Goal: Task Accomplishment & Management: Manage account settings

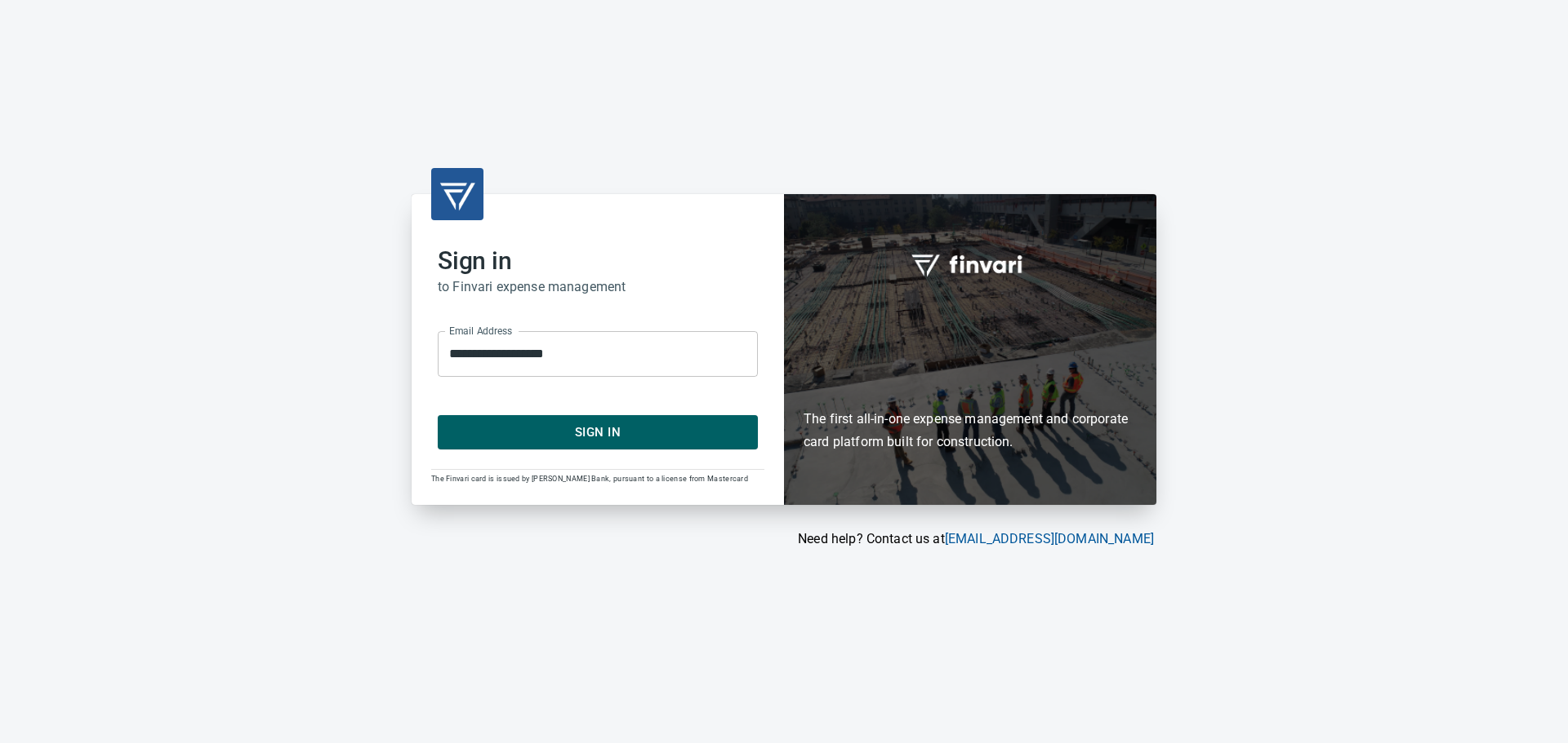
click at [610, 430] on span "Sign In" at bounding box center [598, 432] width 284 height 22
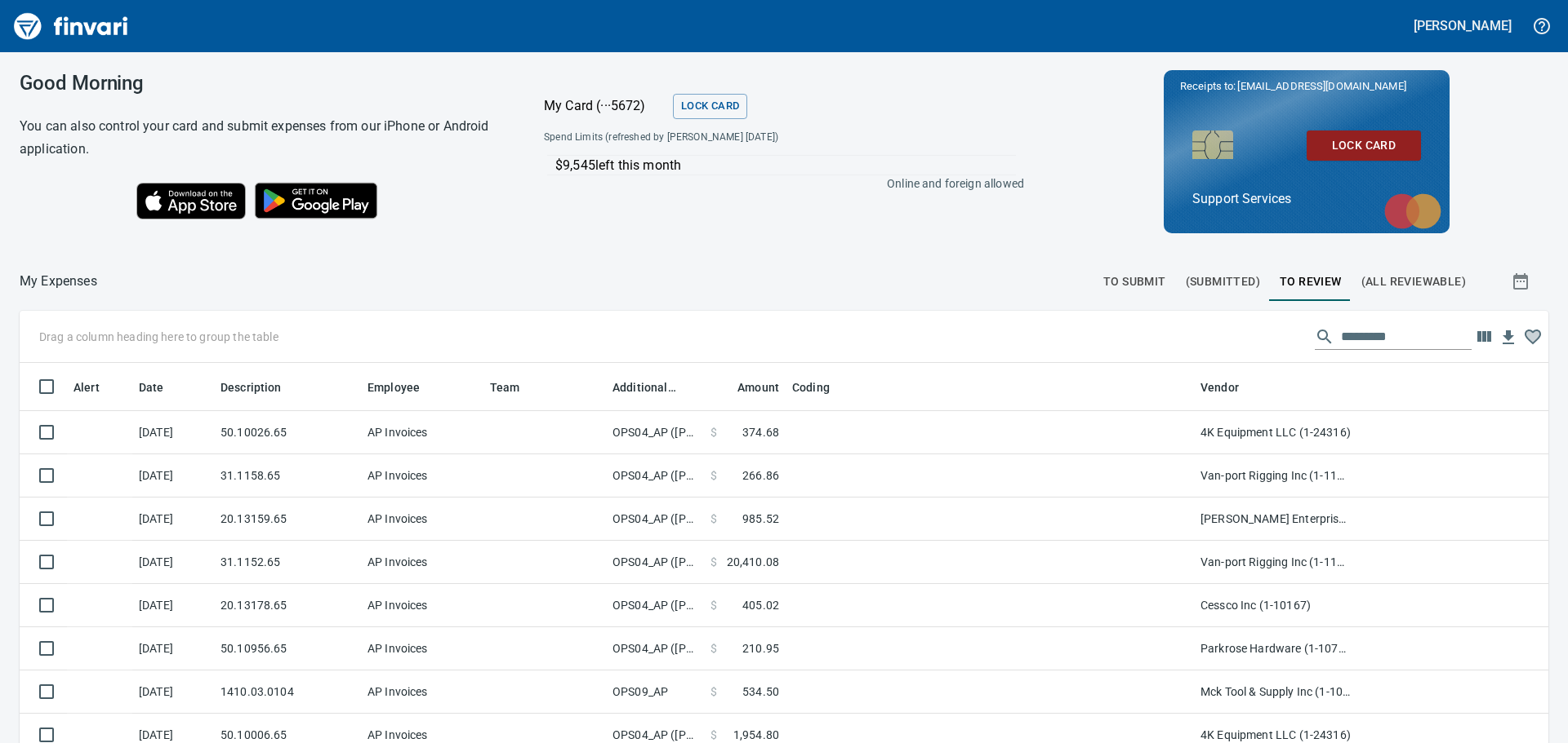
scroll to position [2, 2]
click at [1103, 279] on span "To Submit" at bounding box center [1135, 282] width 63 height 21
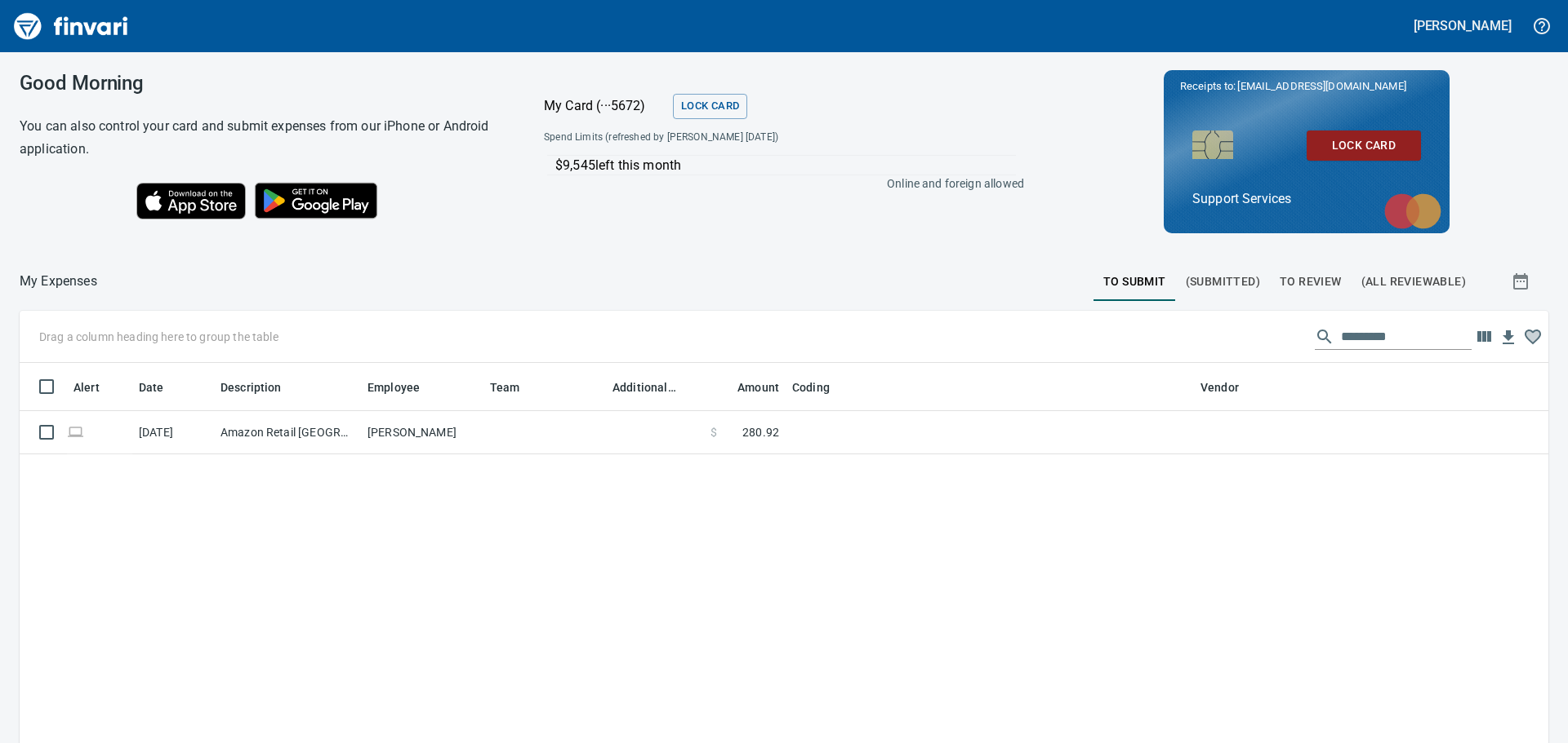
scroll to position [552, 1504]
click at [1207, 280] on span "(Submitted)" at bounding box center [1222, 282] width 75 height 21
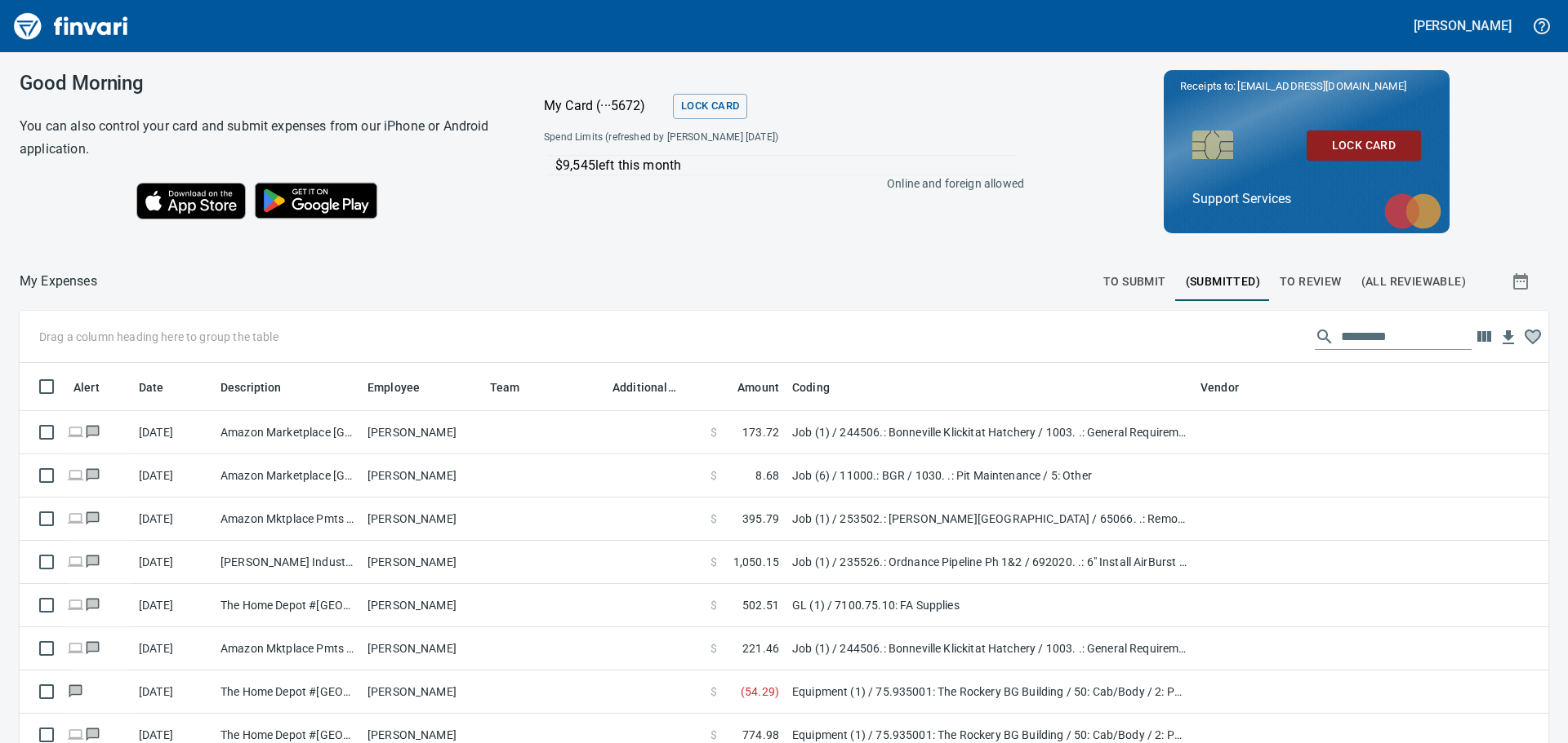
scroll to position [552, 1492]
click at [1280, 280] on span "To Review" at bounding box center [1310, 282] width 62 height 21
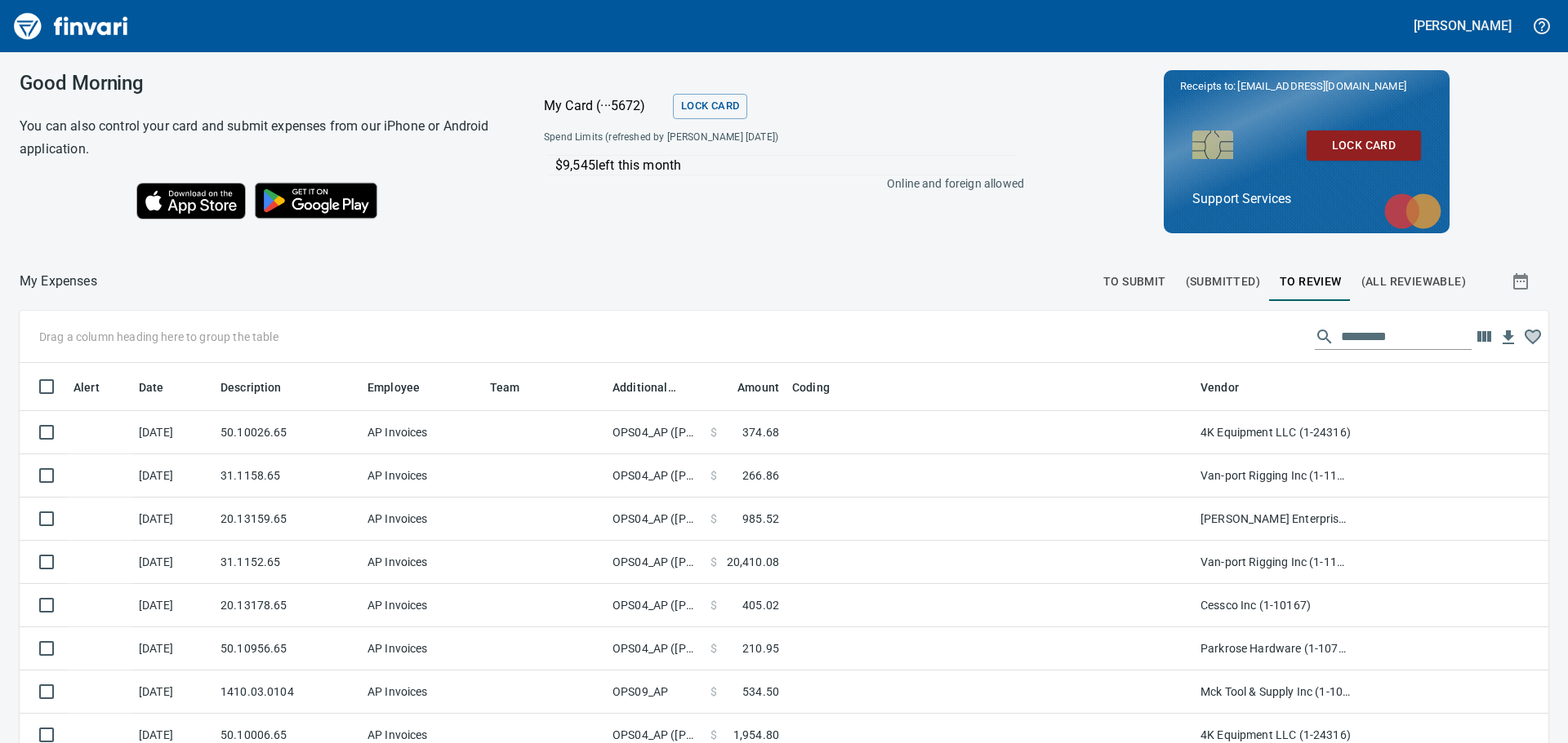
scroll to position [2, 2]
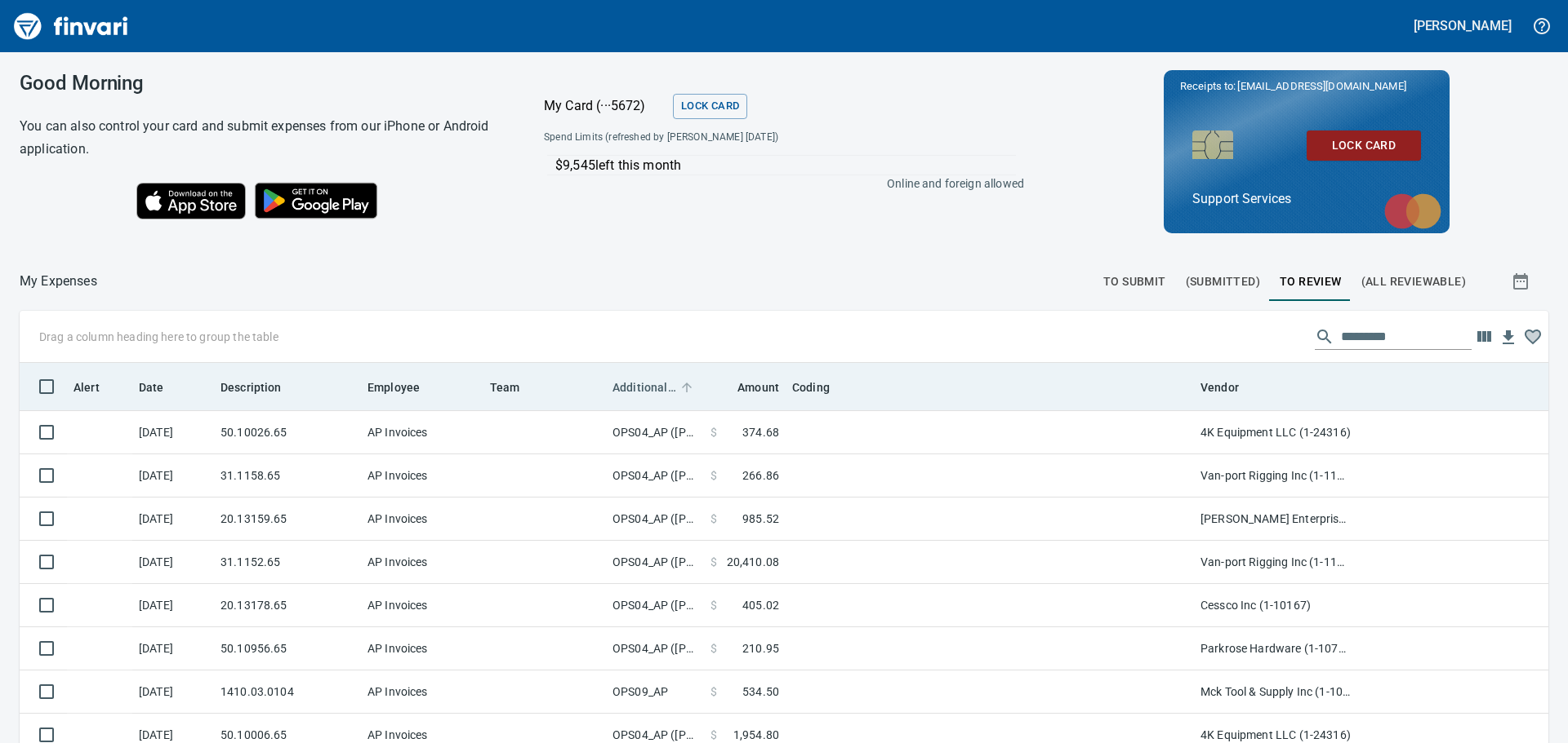
click at [636, 387] on span "Additional Reviewer" at bounding box center [644, 388] width 64 height 20
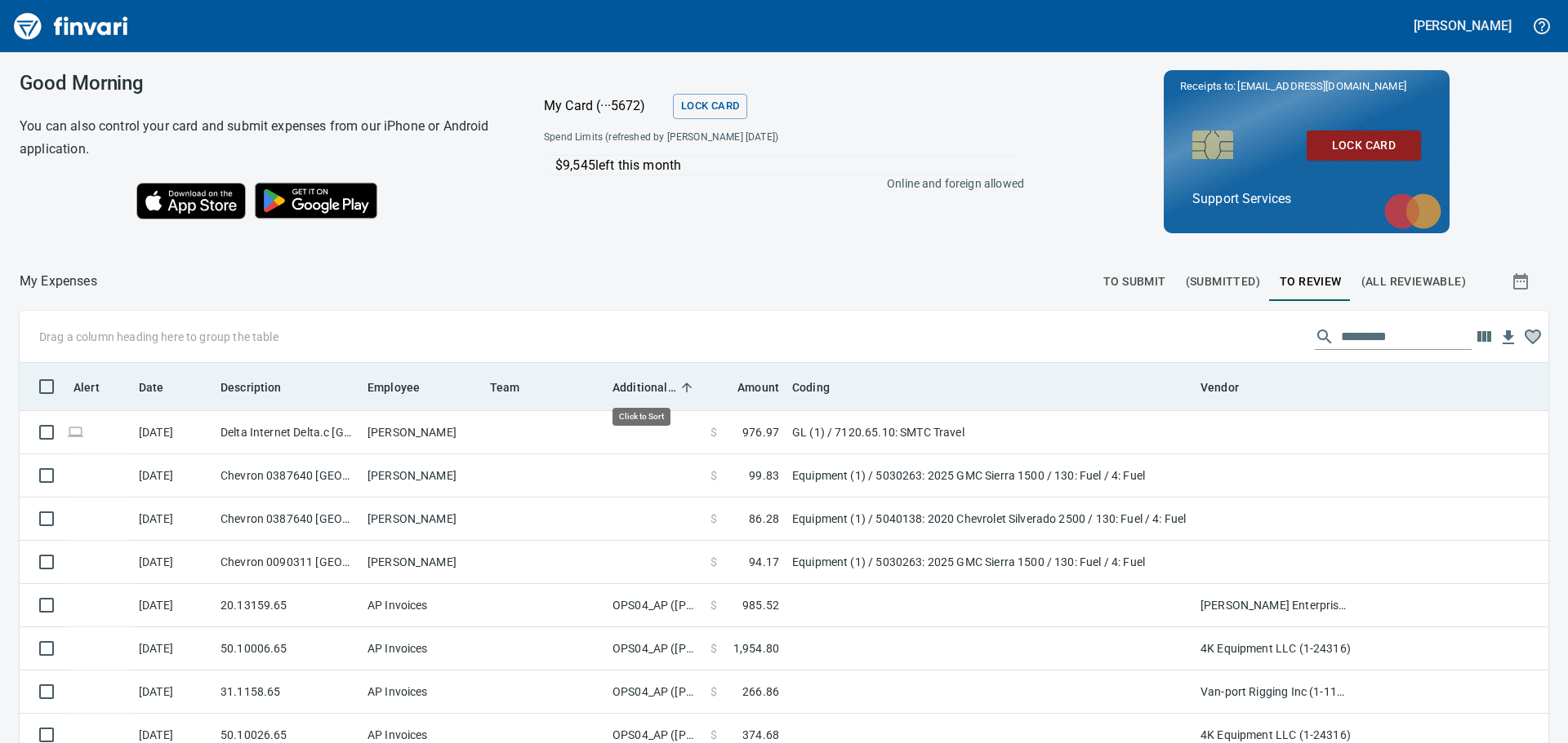
click at [636, 387] on span "Additional Reviewer" at bounding box center [644, 388] width 64 height 20
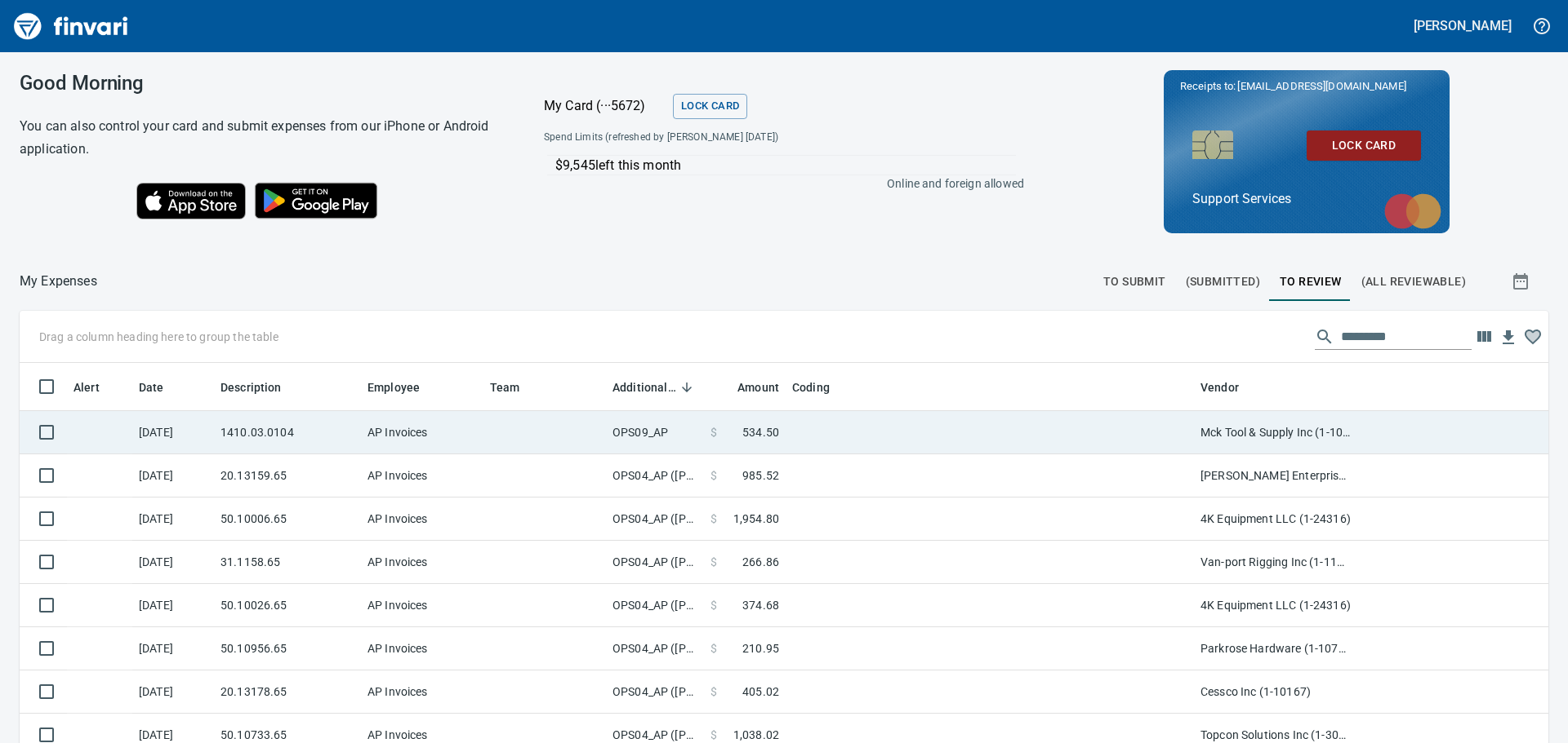
scroll to position [552, 1492]
click at [659, 432] on td "OPS09_AP" at bounding box center [655, 433] width 98 height 43
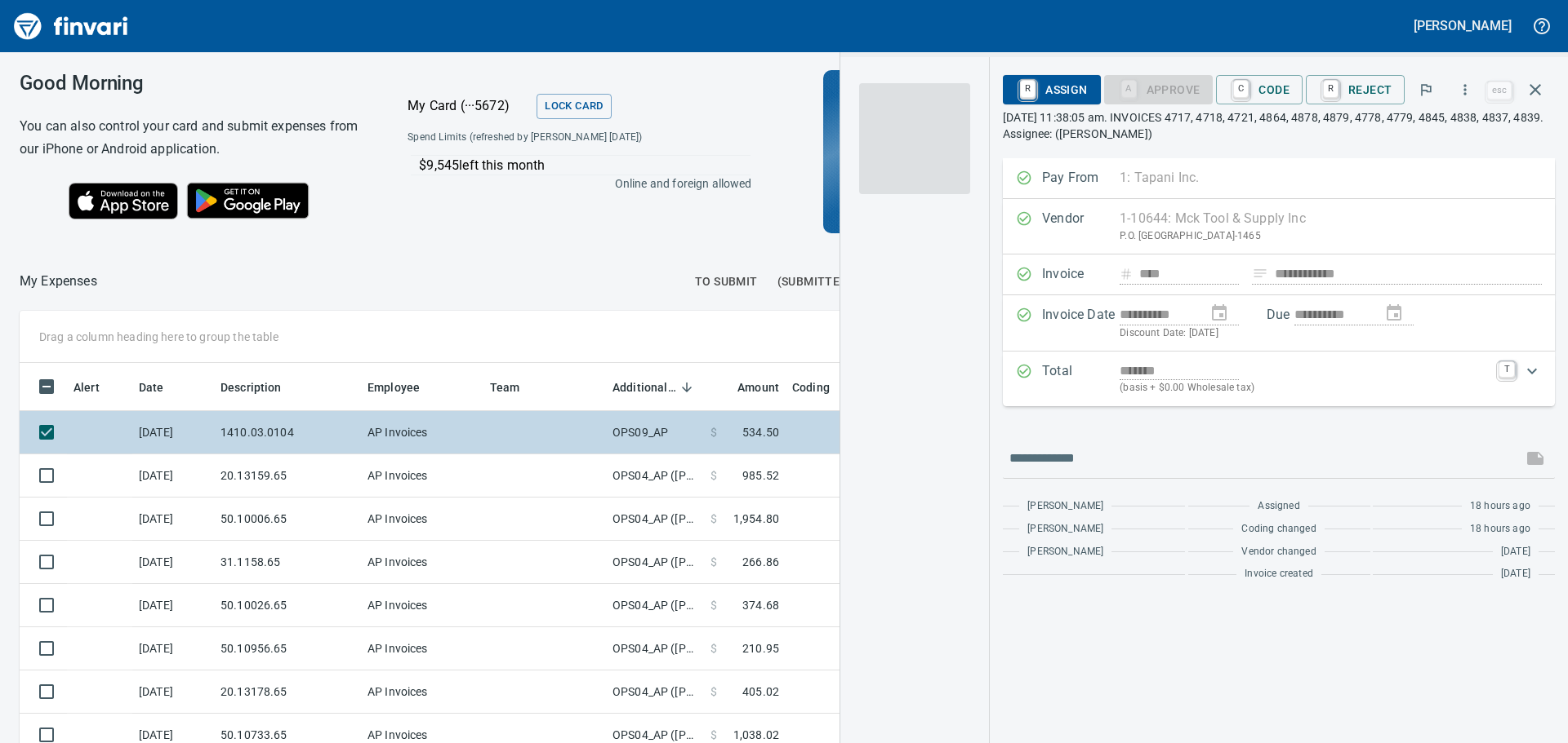
scroll to position [539, 1083]
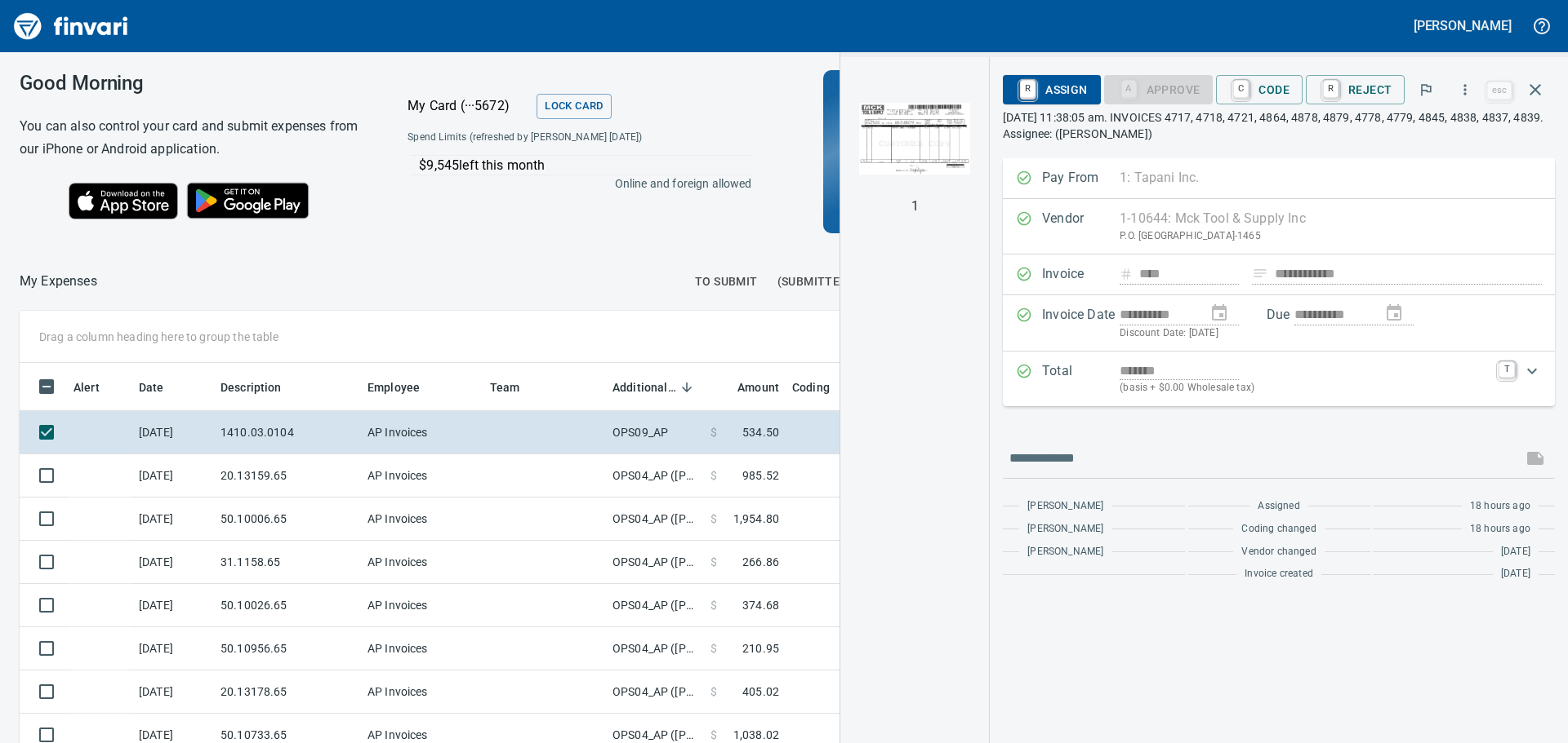
click at [918, 142] on img "button" at bounding box center [914, 138] width 111 height 111
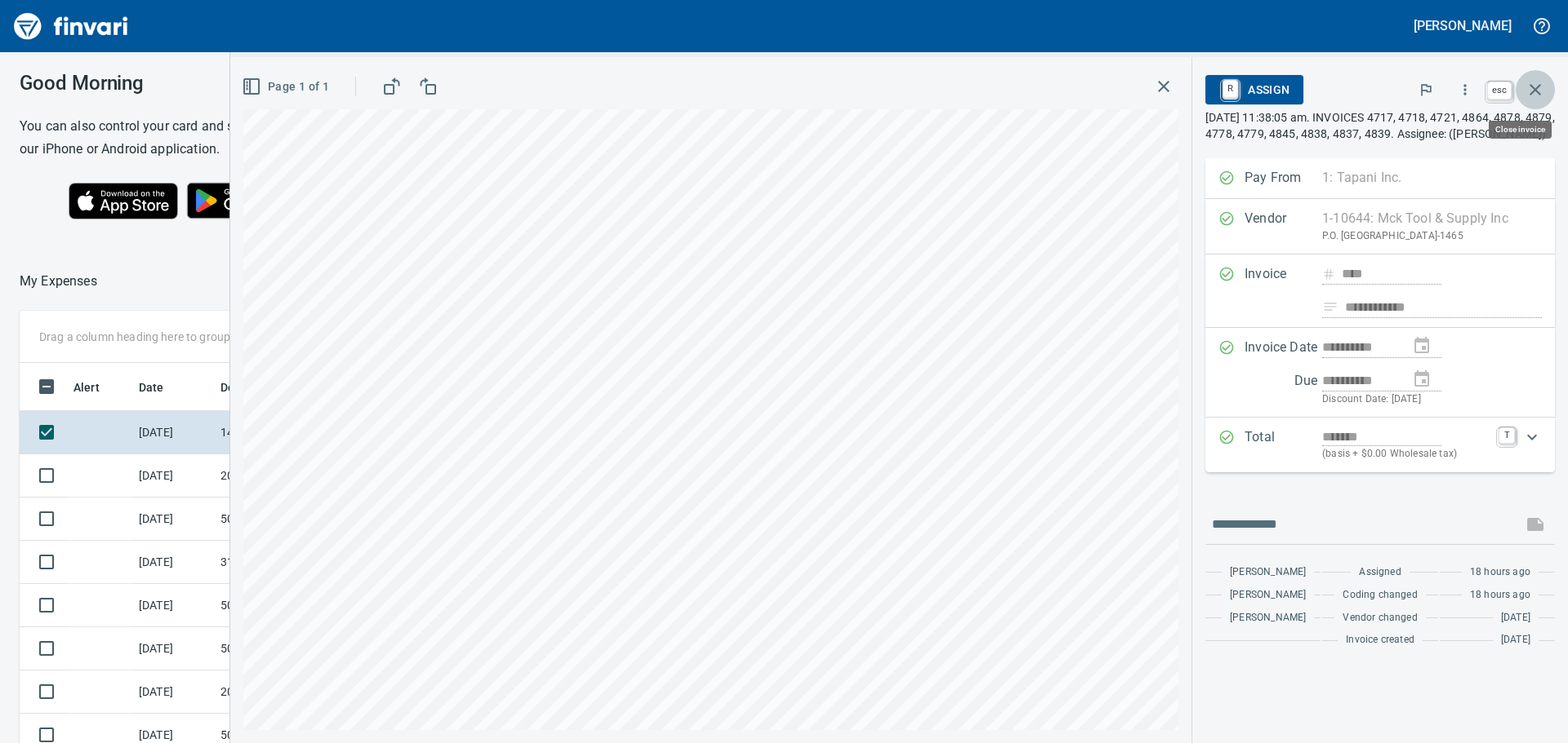
click at [1528, 90] on icon "button" at bounding box center [1535, 90] width 20 height 20
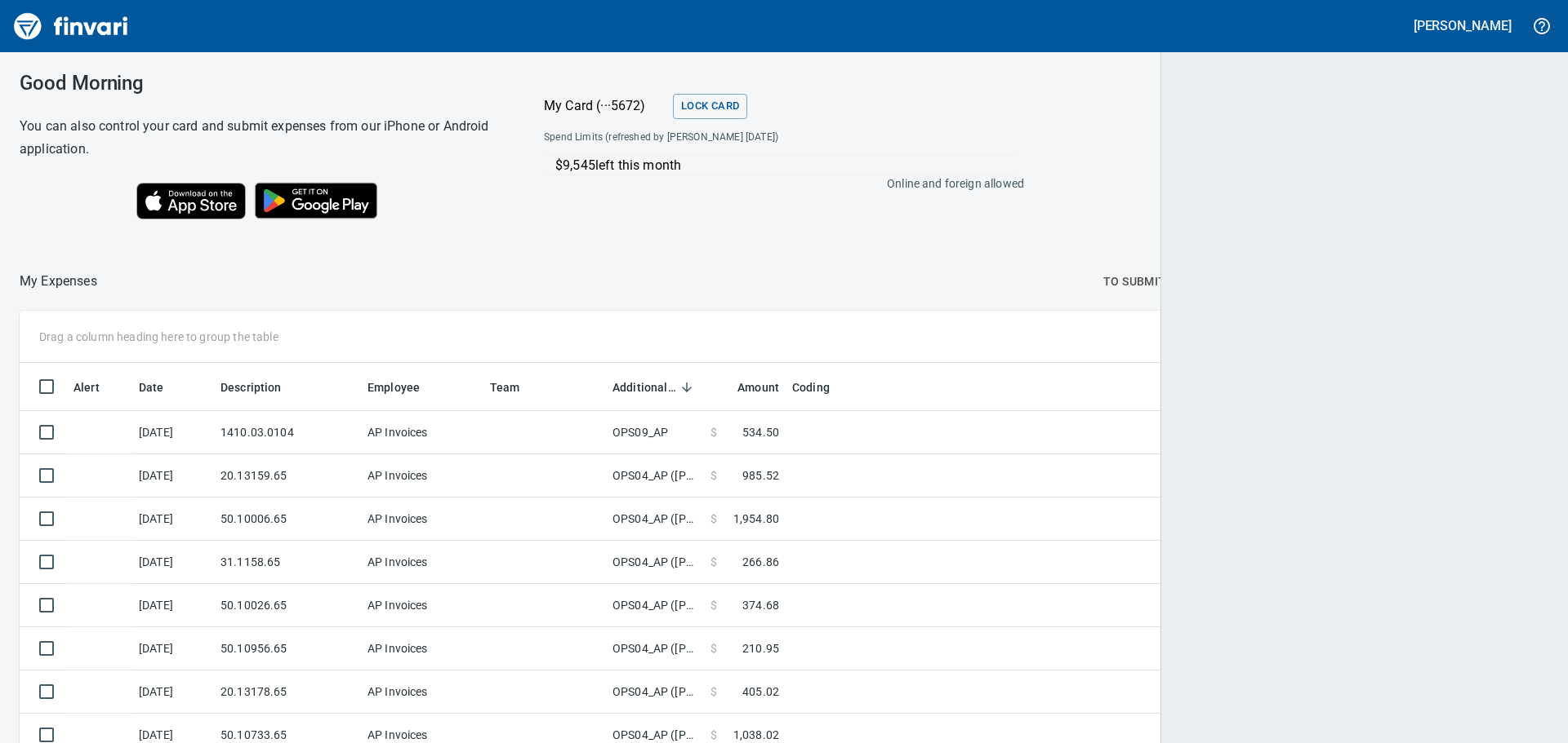
scroll to position [552, 1489]
